Goal: Task Accomplishment & Management: Manage account settings

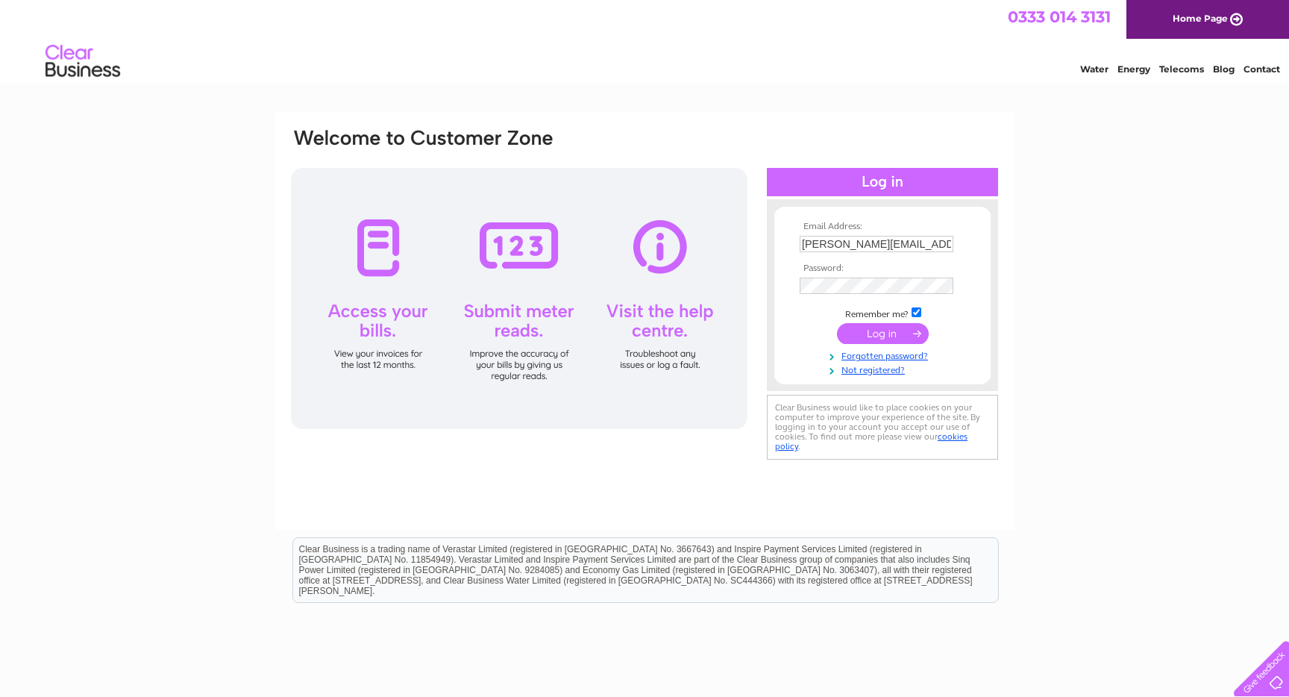
click at [894, 330] on input "submit" at bounding box center [883, 333] width 92 height 21
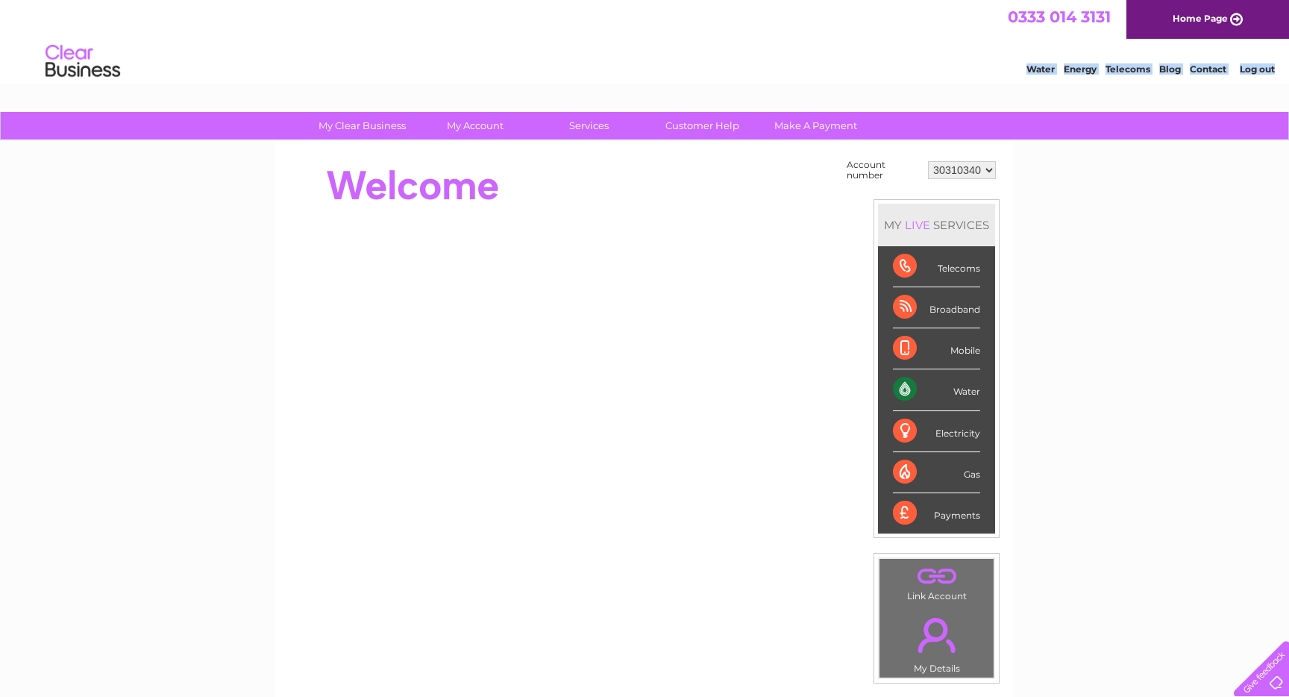
drag, startPoint x: 1014, startPoint y: 47, endPoint x: 1145, endPoint y: 144, distance: 163.2
click at [1145, 87] on html "0333 014 3131 Home Page Water Energy Telecoms Blog Contact Log out" at bounding box center [644, 43] width 1289 height 87
click at [1186, 168] on div "My Clear Business Login Details My Details My Preferences Link Account My Accou…" at bounding box center [644, 532] width 1289 height 841
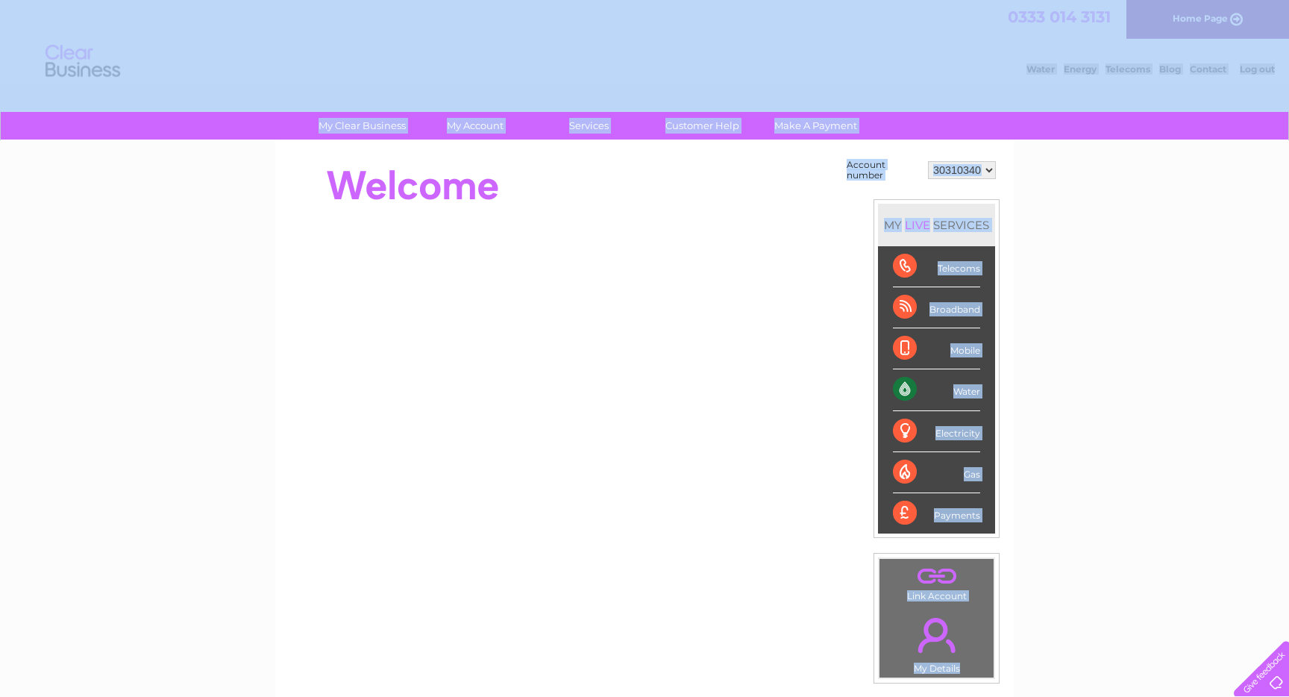
drag, startPoint x: 1134, startPoint y: 163, endPoint x: 527, endPoint y: 66, distance: 614.9
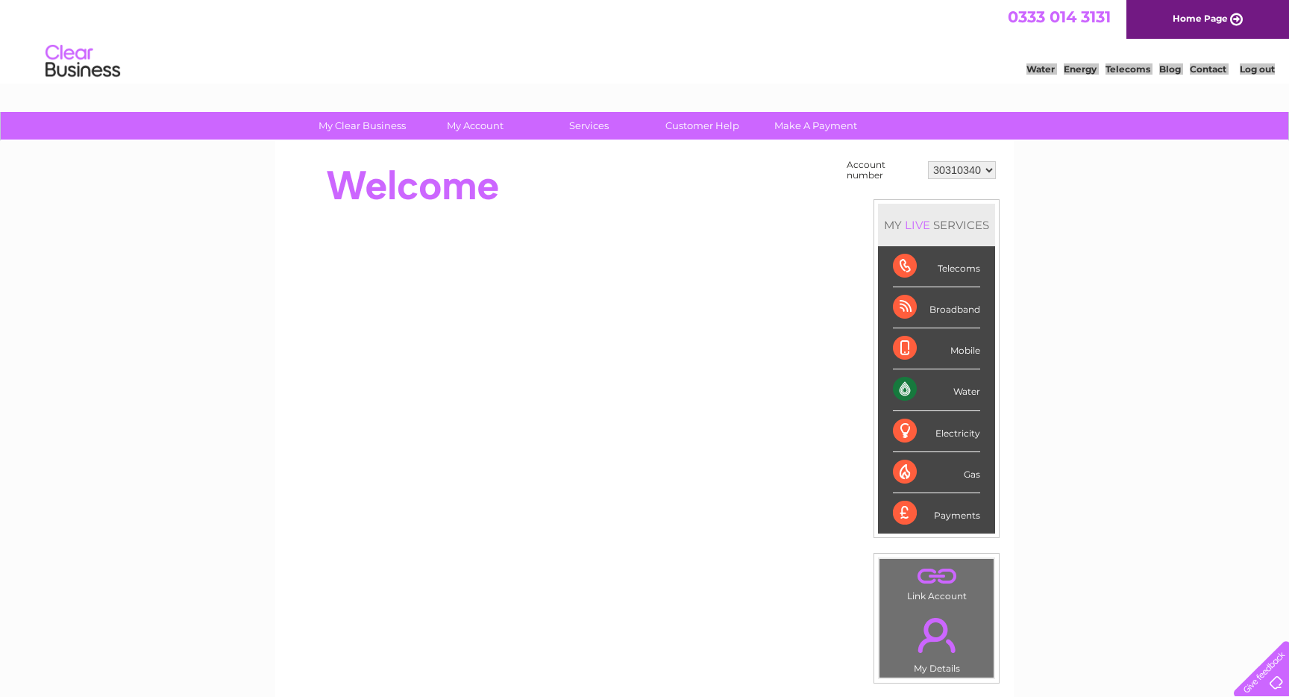
drag, startPoint x: 227, startPoint y: 163, endPoint x: 248, endPoint y: 160, distance: 21.8
click at [227, 163] on div "My Clear Business Login Details My Details My Preferences Link Account My Accou…" at bounding box center [644, 532] width 1289 height 841
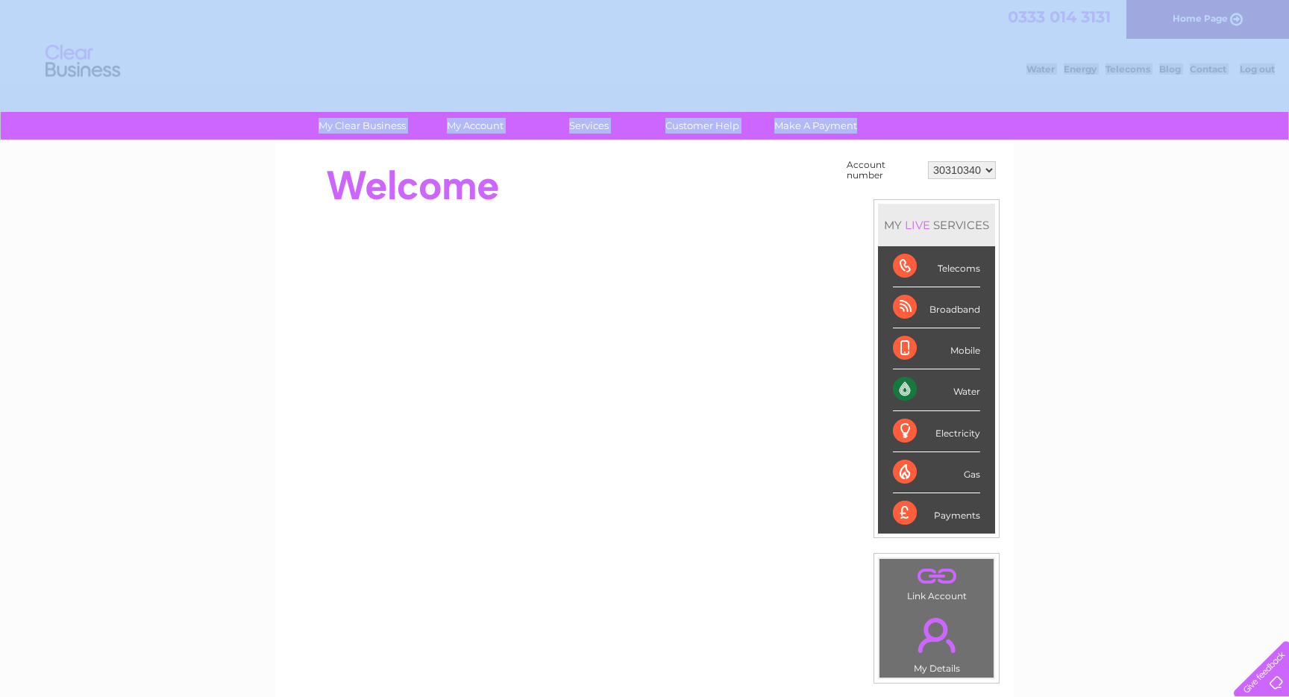
drag, startPoint x: 263, startPoint y: 119, endPoint x: 785, endPoint y: 83, distance: 523.4
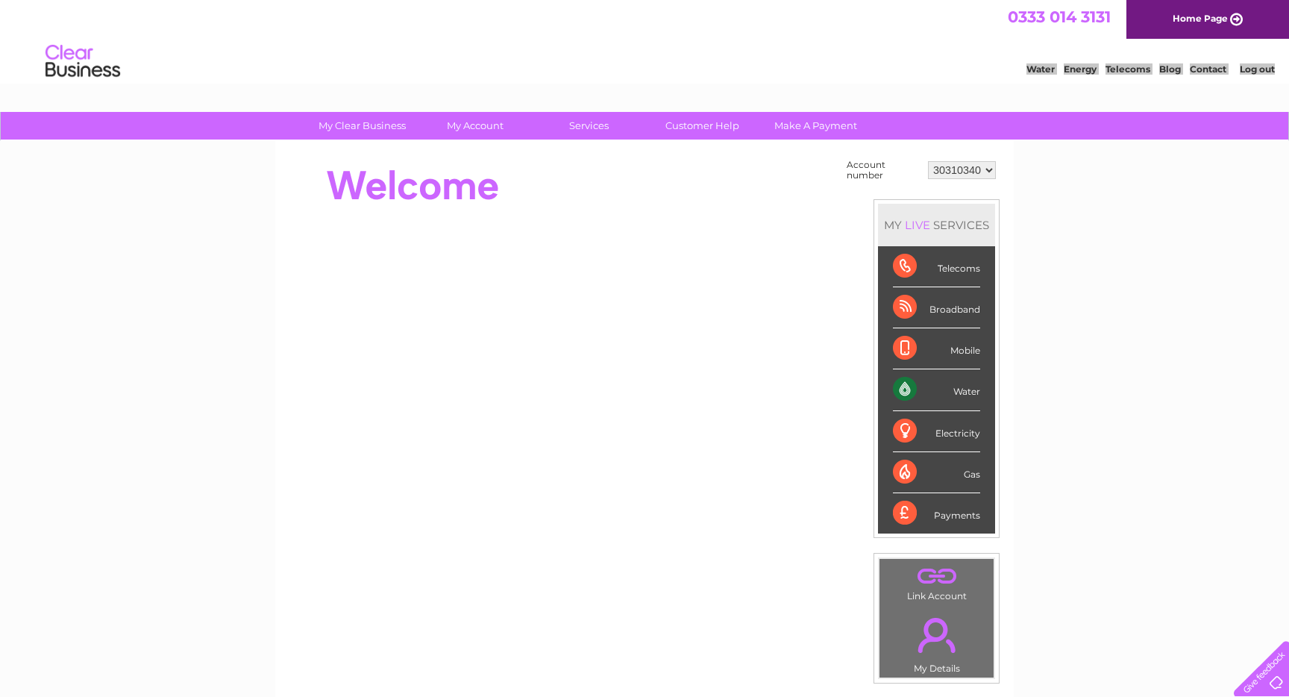
click at [266, 196] on div "My Clear Business Login Details My Details My Preferences Link Account My Accou…" at bounding box center [644, 532] width 1289 height 841
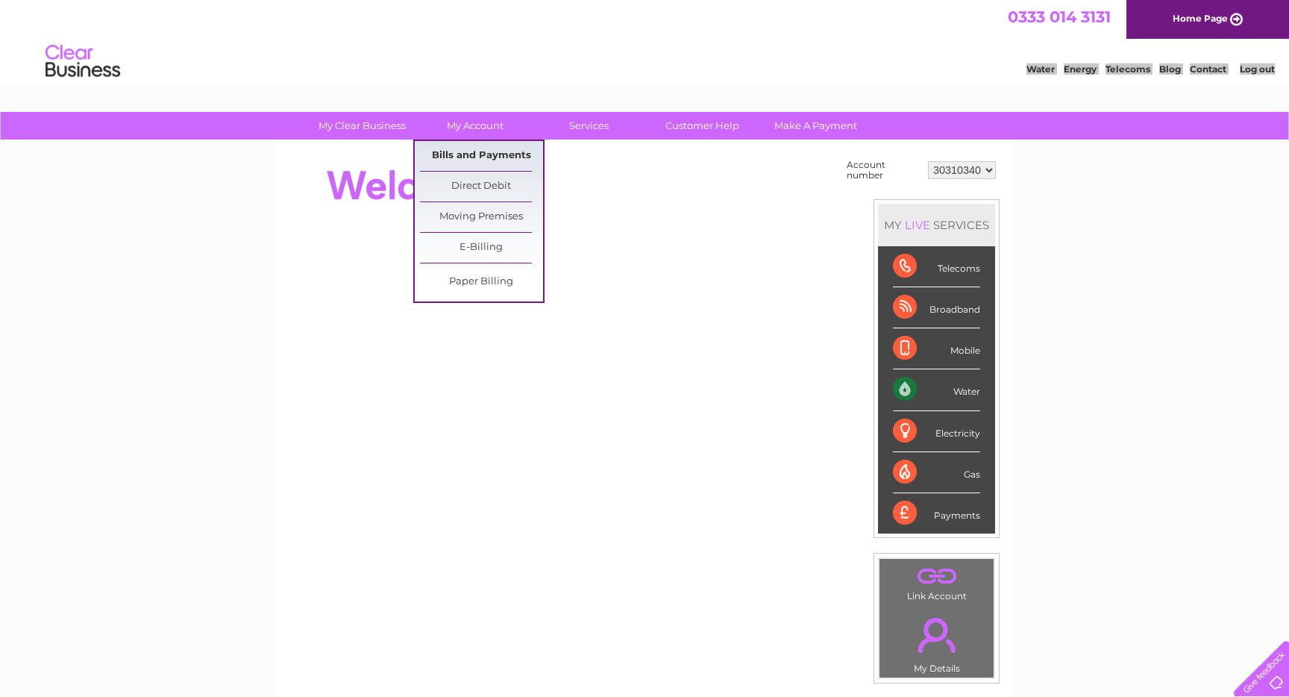
click at [483, 160] on link "Bills and Payments" at bounding box center [481, 156] width 123 height 30
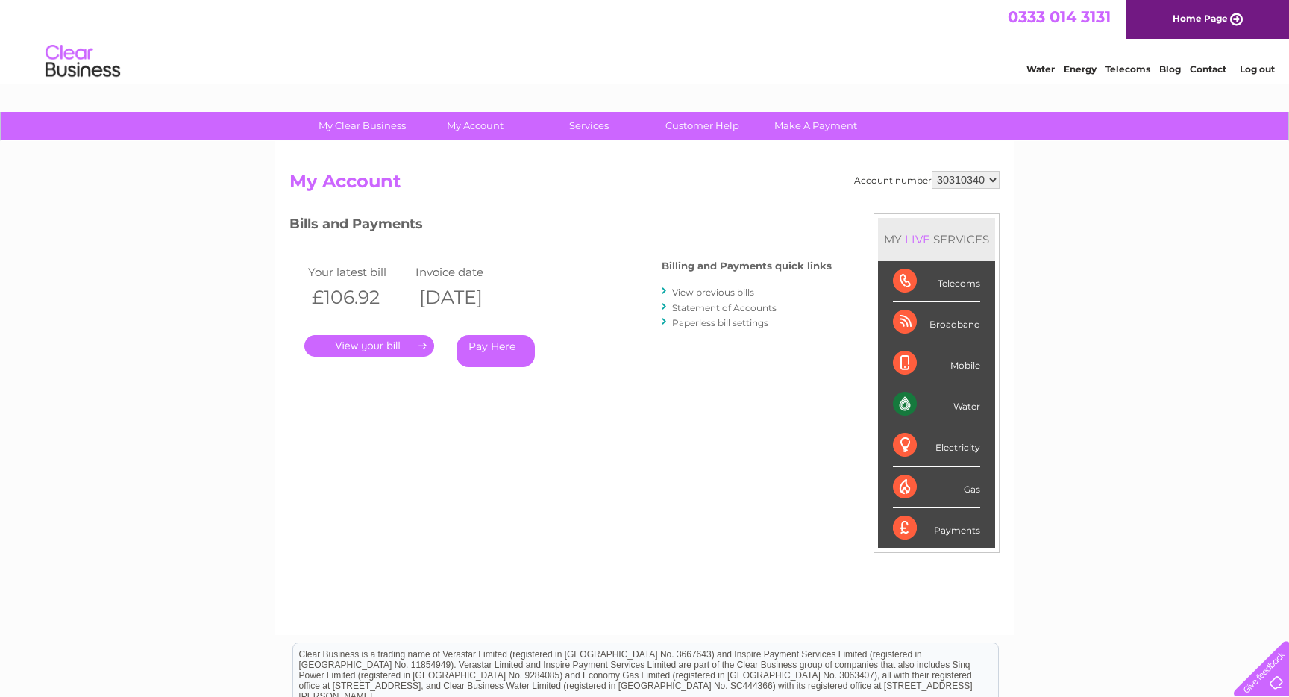
click at [377, 344] on link "." at bounding box center [369, 346] width 130 height 22
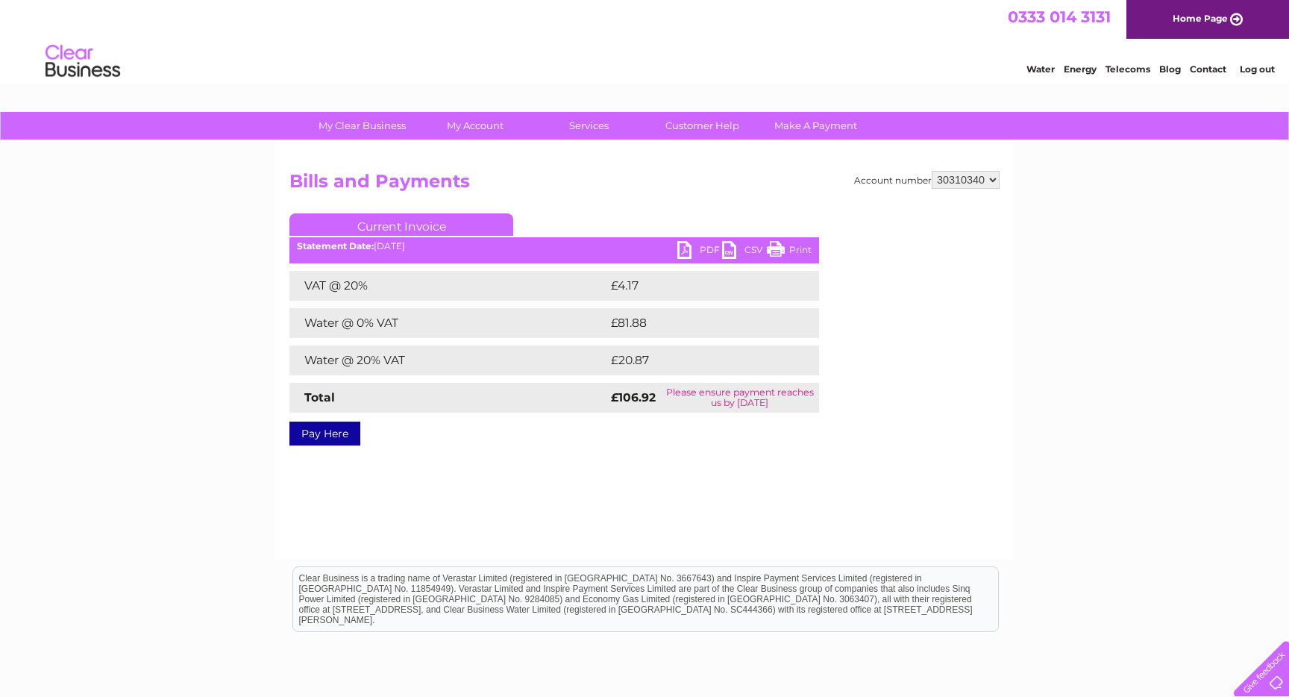
click at [683, 248] on link "PDF" at bounding box center [699, 252] width 45 height 22
